Goal: Ask a question: Ask a question

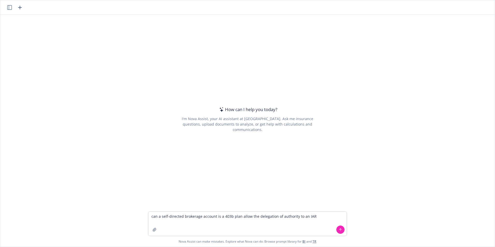
type textarea "can a self-directed brokerage account is a 403b plan allow the delegation of au…"
click at [340, 229] on icon at bounding box center [341, 230] width 4 height 4
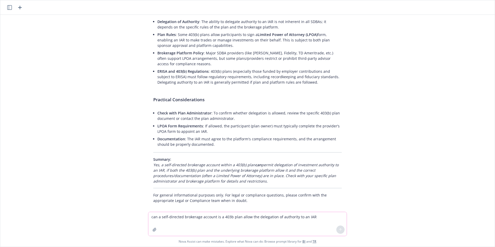
scroll to position [67, 0]
click at [186, 216] on textarea "can a self-directed brokerage account is a 403b plan allow the delegation of au…" at bounding box center [247, 224] width 198 height 24
type textarea "Can they allow the delegation of trading authority to a third party?"
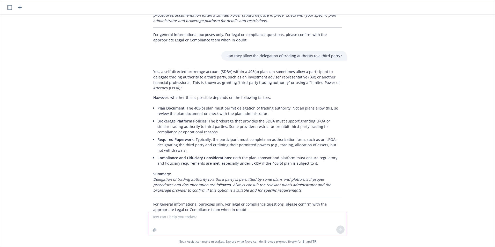
scroll to position [236, 0]
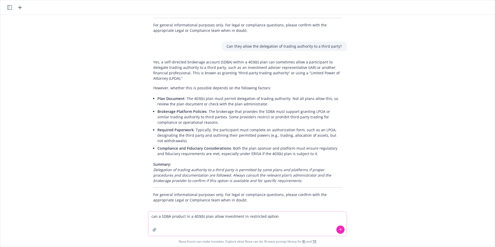
type textarea "can a SDBA product in a 403(b) plan allow investment in restricted options"
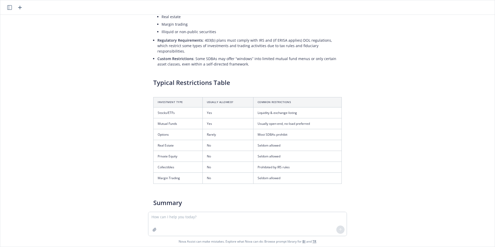
scroll to position [550, 0]
